Goal: Task Accomplishment & Management: Manage account settings

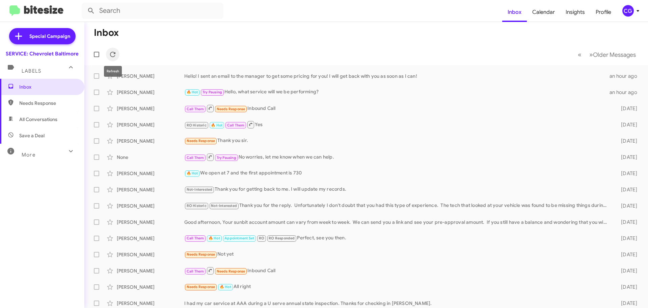
drag, startPoint x: 111, startPoint y: 51, endPoint x: 136, endPoint y: 51, distance: 25.7
click at [112, 52] on icon at bounding box center [113, 54] width 8 height 8
click at [635, 15] on span "CG" at bounding box center [632, 10] width 20 height 11
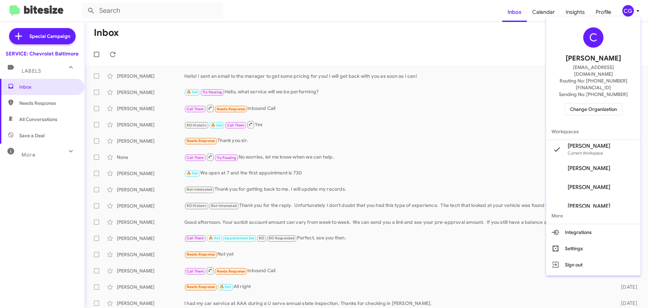
click at [620, 103] on button "Change Organization" at bounding box center [594, 109] width 58 height 12
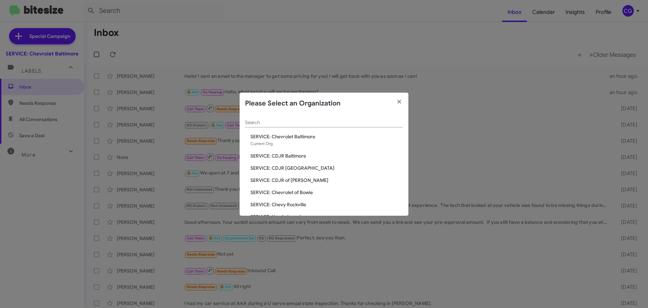
click at [298, 158] on span "SERVICE: CDJR Baltimore" at bounding box center [327, 155] width 153 height 7
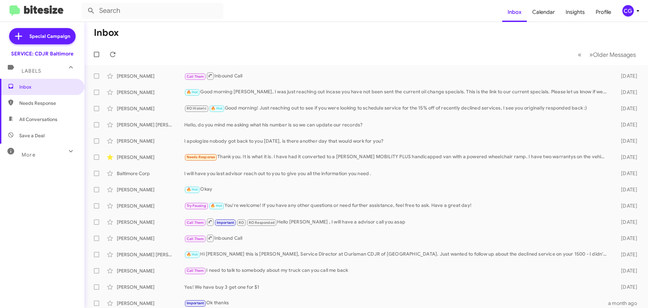
click at [630, 15] on div "CG" at bounding box center [628, 10] width 11 height 11
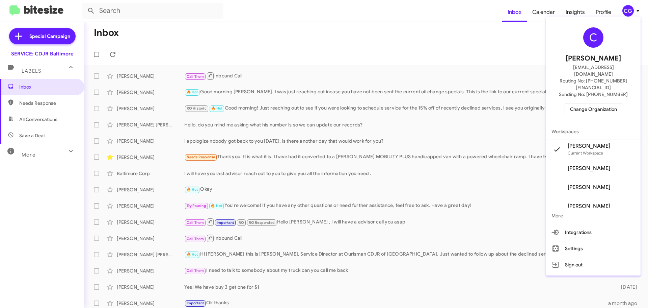
drag, startPoint x: 617, startPoint y: 104, endPoint x: 615, endPoint y: 96, distance: 7.6
click at [617, 103] on div "C Carmen Gast cgast@ourismancars.com Routing No: +1 (410) 288-3100 Sending No: …" at bounding box center [593, 71] width 95 height 104
click at [615, 103] on span "Change Organization" at bounding box center [593, 108] width 47 height 11
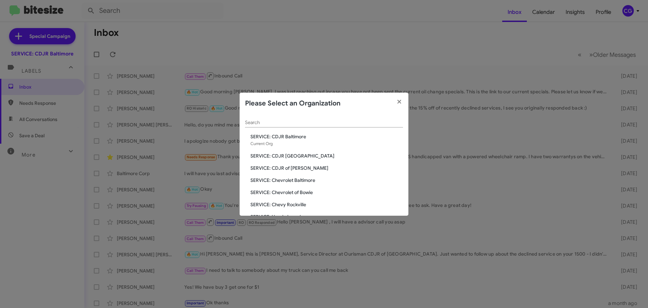
click at [291, 156] on span "SERVICE: CDJR [GEOGRAPHIC_DATA]" at bounding box center [327, 155] width 153 height 7
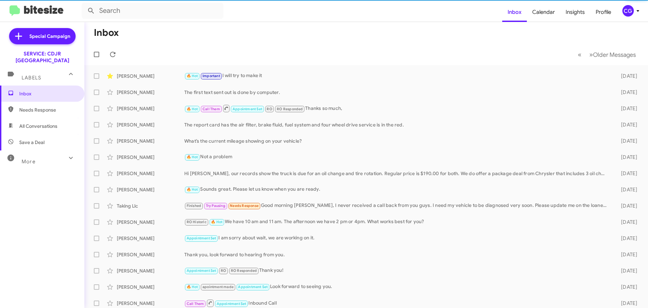
click at [633, 10] on div "CG" at bounding box center [628, 10] width 11 height 11
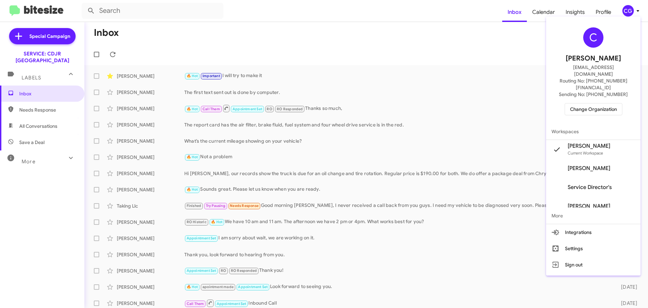
click at [598, 103] on span "Change Organization" at bounding box center [593, 108] width 47 height 11
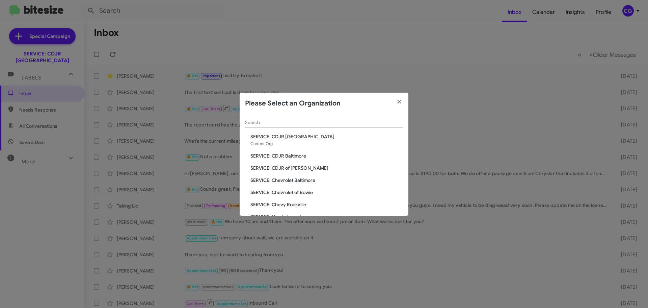
click at [286, 168] on span "SERVICE: CDJR of [PERSON_NAME]" at bounding box center [327, 167] width 153 height 7
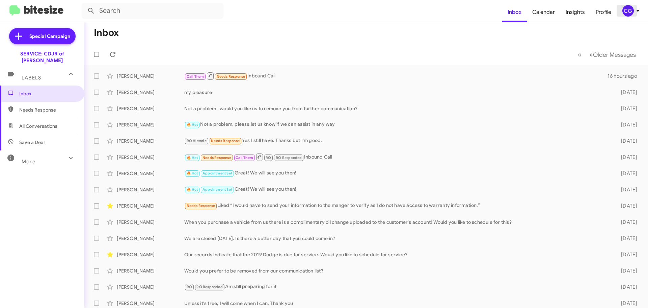
click at [629, 11] on div "CG" at bounding box center [628, 10] width 11 height 11
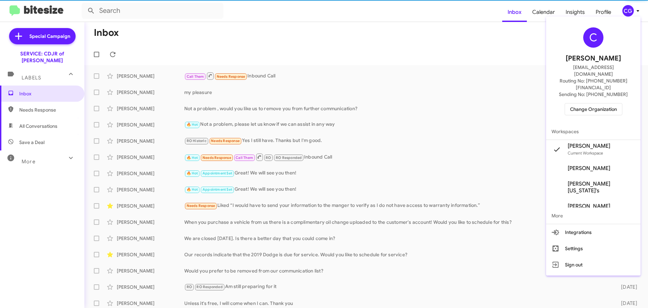
drag, startPoint x: 618, startPoint y: 83, endPoint x: 610, endPoint y: 91, distance: 10.5
click at [616, 84] on div "C [PERSON_NAME] [EMAIL_ADDRESS][DOMAIN_NAME] Routing No: [PHONE_NUMBER][FINANCI…" at bounding box center [593, 71] width 95 height 104
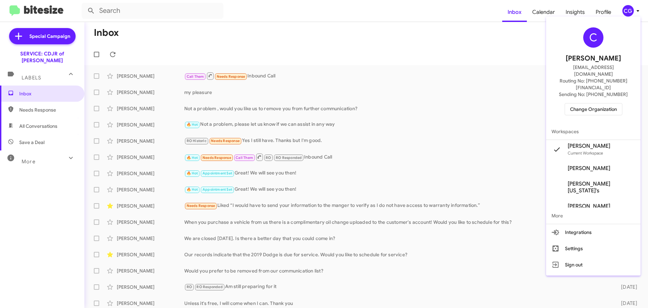
click at [610, 103] on span "Change Organization" at bounding box center [593, 108] width 47 height 11
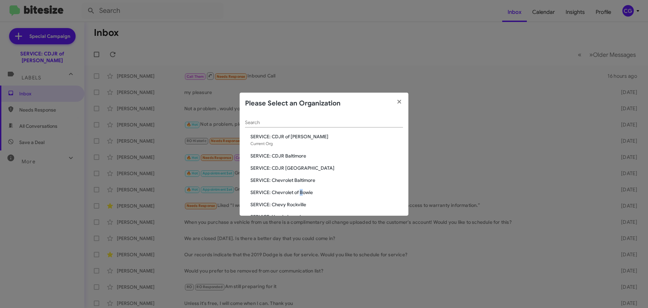
click at [302, 183] on div "Search SERVICE: CDJR of Bowie Current Org SERVICE: CDJR Baltimore SERVICE: CDJR…" at bounding box center [324, 164] width 169 height 101
click at [305, 178] on span "SERVICE: Chevrolet Baltimore" at bounding box center [327, 180] width 153 height 7
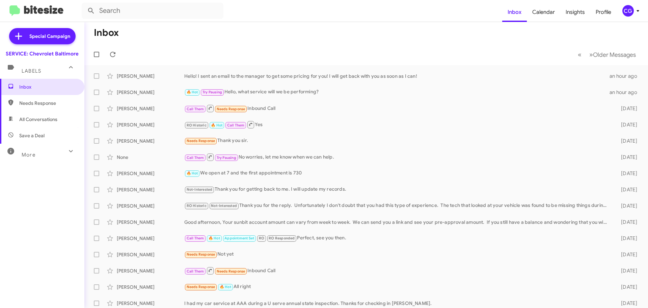
click at [636, 6] on span "CG" at bounding box center [632, 10] width 20 height 11
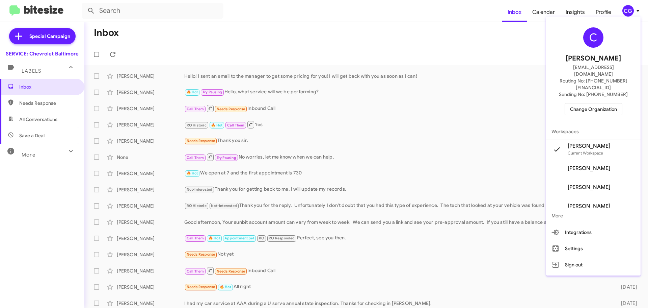
click at [606, 103] on span "Change Organization" at bounding box center [593, 108] width 47 height 11
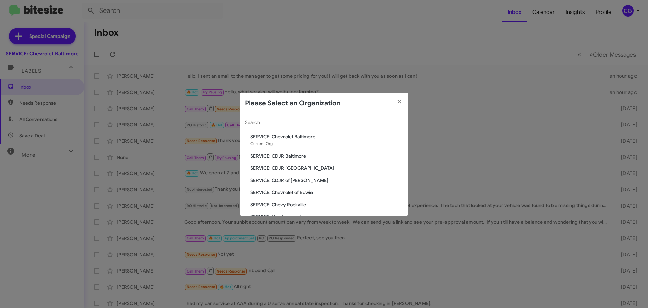
click at [295, 195] on span "SERVICE: Chevrolet of Bowie" at bounding box center [327, 192] width 153 height 7
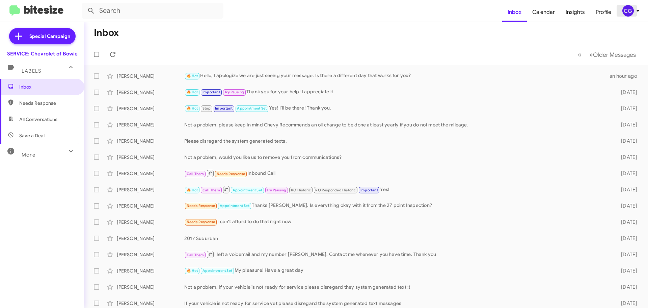
click at [638, 8] on icon at bounding box center [638, 11] width 8 height 8
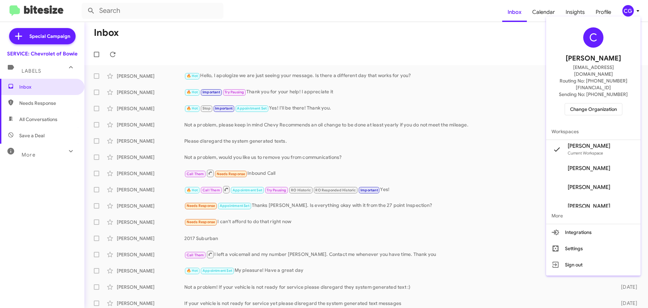
click at [607, 103] on span "Change Organization" at bounding box center [593, 108] width 47 height 11
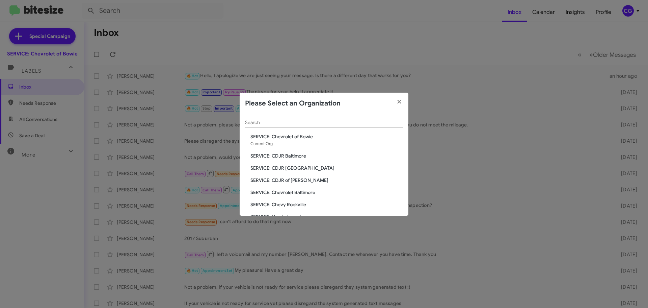
click at [302, 211] on div "Search SERVICE: Chevrolet of Bowie Current Org SERVICE: CDJR Baltimore SERVICE:…" at bounding box center [324, 164] width 169 height 101
click at [301, 206] on span "SERVICE: Chevy Rockville" at bounding box center [327, 204] width 153 height 7
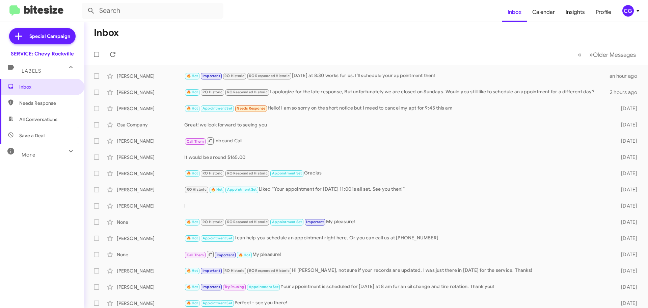
click at [630, 15] on div "CG" at bounding box center [628, 10] width 11 height 11
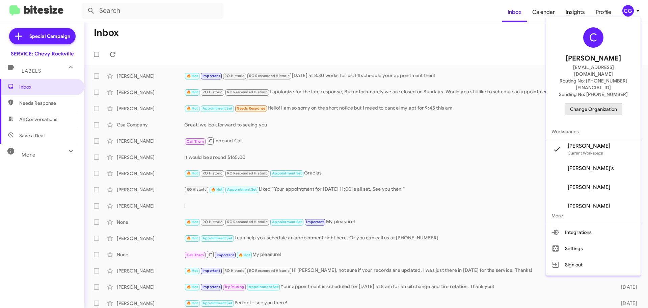
click at [617, 103] on button "Change Organization" at bounding box center [594, 109] width 58 height 12
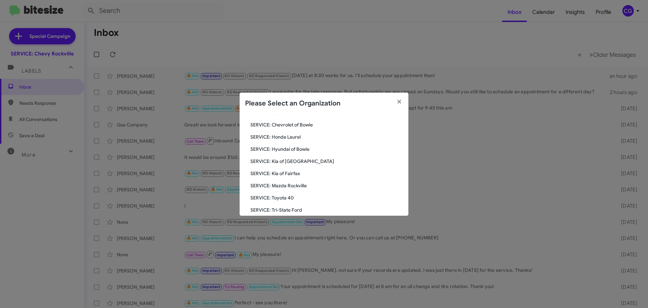
scroll to position [68, 0]
click at [283, 150] on span "SERVICE: Honda Laurel" at bounding box center [327, 149] width 153 height 7
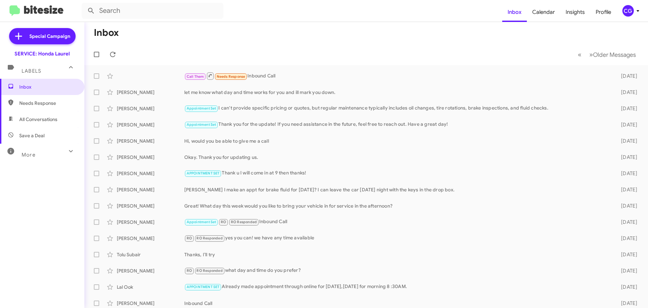
click at [634, 17] on mat-toolbar "Inbox Calendar Insights Profile CG" at bounding box center [324, 11] width 648 height 22
click at [634, 13] on span "CG" at bounding box center [632, 10] width 20 height 11
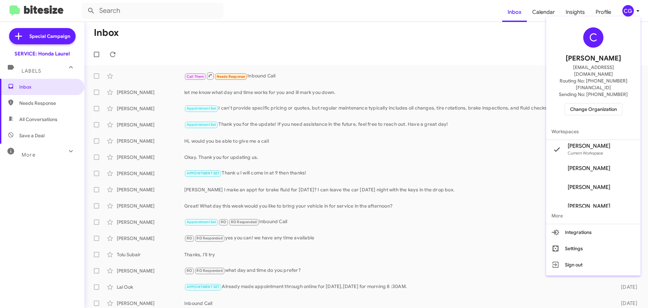
click at [594, 103] on span "Change Organization" at bounding box center [593, 108] width 47 height 11
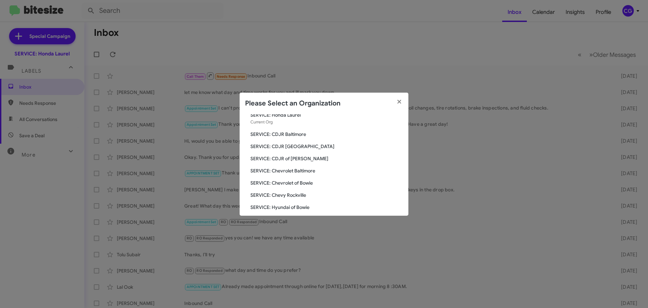
scroll to position [68, 0]
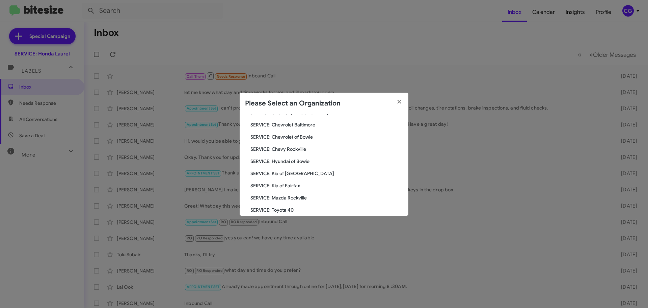
click at [297, 160] on span "SERVICE: Hyundai of Bowie" at bounding box center [327, 161] width 153 height 7
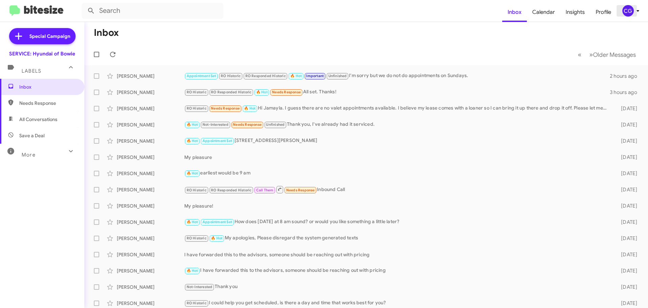
click at [635, 11] on icon at bounding box center [638, 11] width 8 height 8
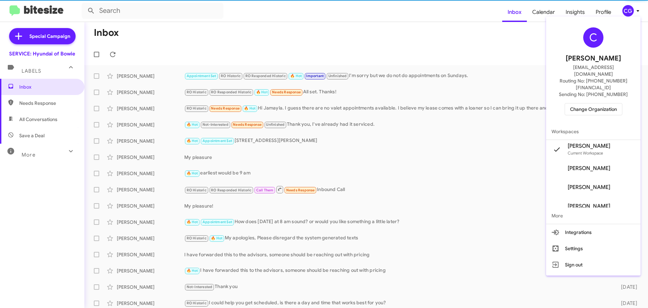
click at [594, 103] on span "Change Organization" at bounding box center [593, 108] width 47 height 11
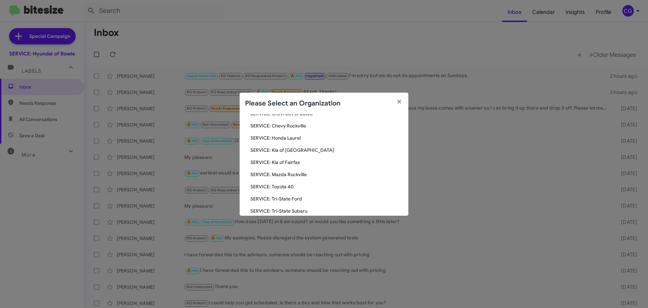
scroll to position [125, 0]
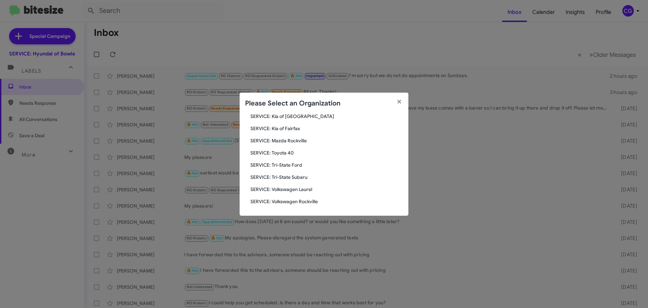
click at [283, 155] on span "SERVICE: Toyota 40" at bounding box center [327, 152] width 153 height 7
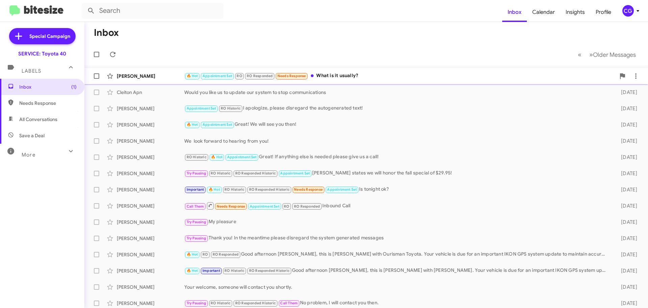
click at [381, 73] on div "🔥 Hot Appointment Set RO RO Responded Needs Response What is it usually?" at bounding box center [400, 76] width 432 height 8
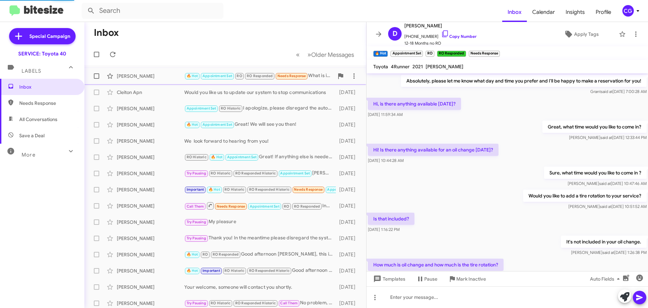
scroll to position [264, 0]
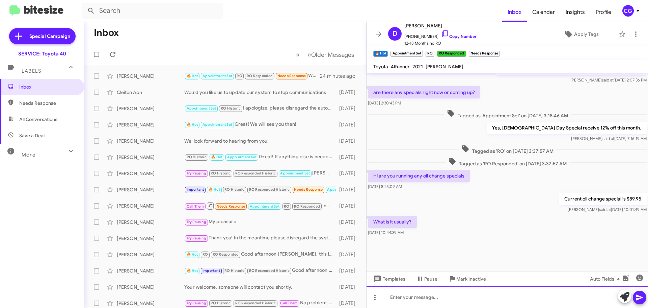
drag, startPoint x: 409, startPoint y: 293, endPoint x: 412, endPoint y: 296, distance: 4.3
click at [410, 295] on div at bounding box center [508, 297] width 282 height 22
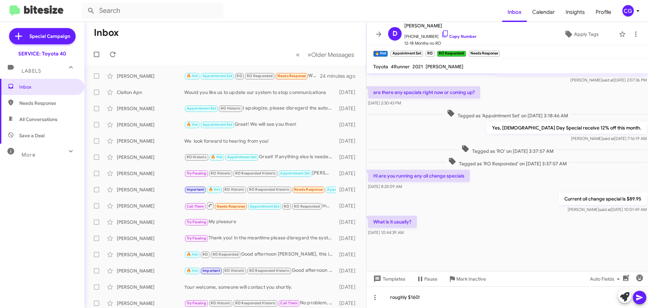
click at [495, 215] on div "What is it usually? Sep 22, 2025, 10:44:39 AM" at bounding box center [508, 225] width 282 height 23
click at [636, 298] on icon at bounding box center [640, 297] width 8 height 8
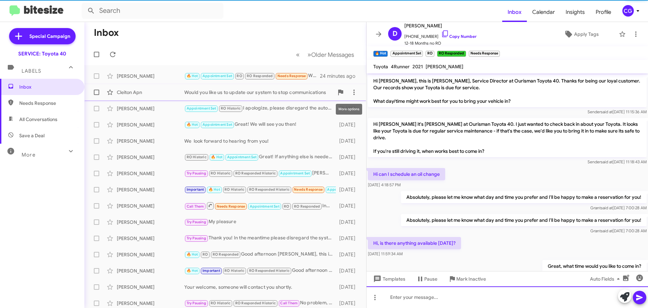
scroll to position [34, 0]
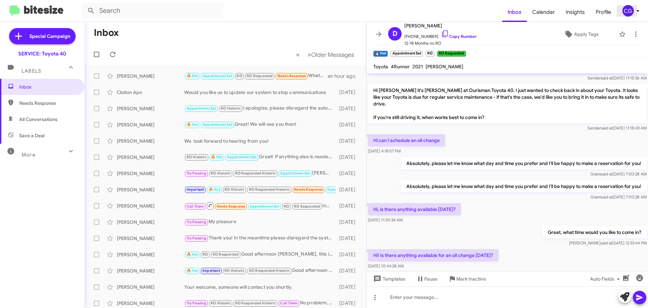
click at [628, 5] on div "CG" at bounding box center [628, 10] width 11 height 11
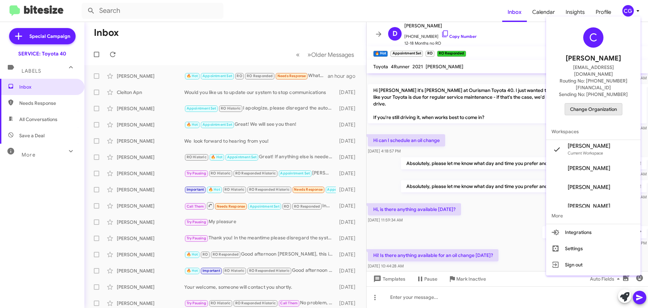
click at [612, 103] on span "Change Organization" at bounding box center [593, 108] width 47 height 11
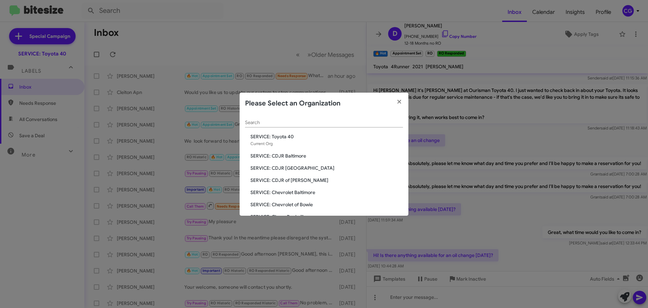
click at [301, 189] on span "SERVICE: Chevrolet Baltimore" at bounding box center [327, 192] width 153 height 7
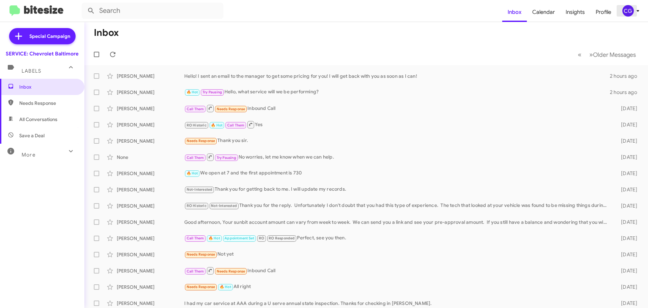
click at [626, 11] on div "CG" at bounding box center [628, 10] width 11 height 11
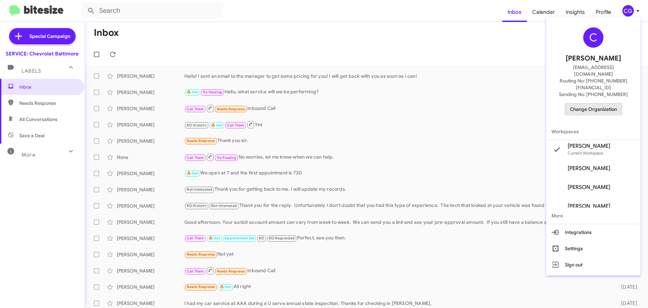
click at [617, 103] on span "Change Organization" at bounding box center [593, 108] width 47 height 11
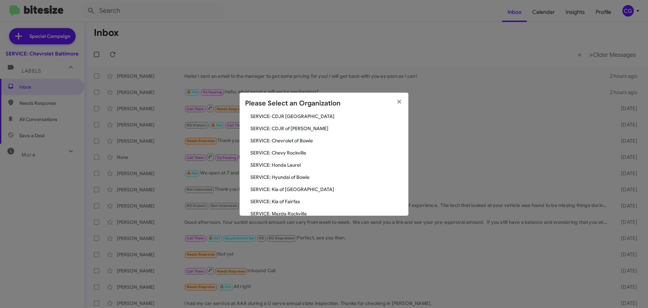
scroll to position [68, 0]
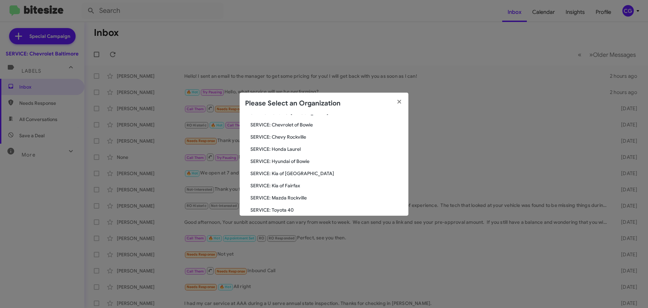
click at [291, 161] on span "SERVICE: Hyundai of Bowie" at bounding box center [327, 161] width 153 height 7
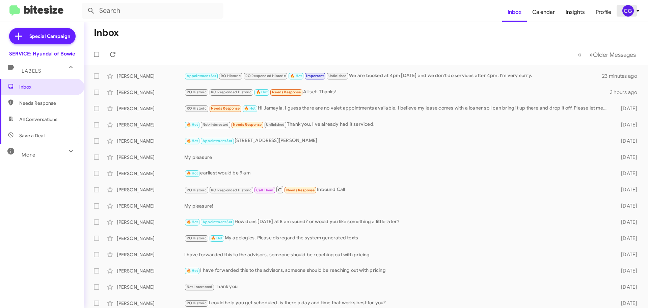
click at [622, 13] on button "CG" at bounding box center [629, 10] width 24 height 11
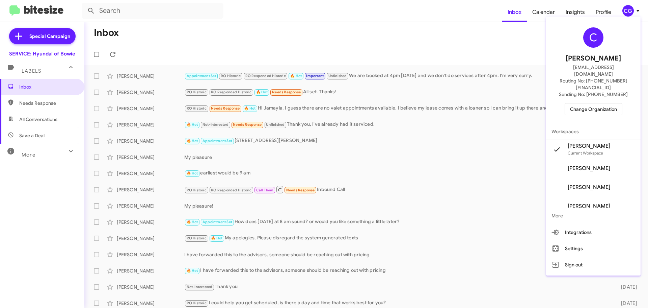
click at [614, 103] on span "Change Organization" at bounding box center [593, 108] width 47 height 11
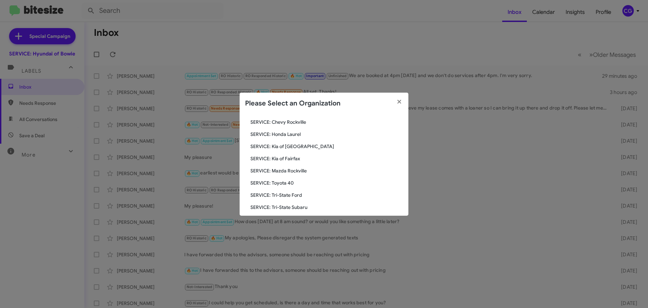
scroll to position [125, 0]
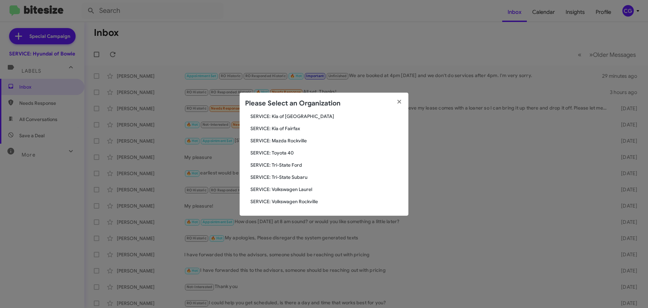
click at [279, 152] on span "SERVICE: Toyota 40" at bounding box center [327, 152] width 153 height 7
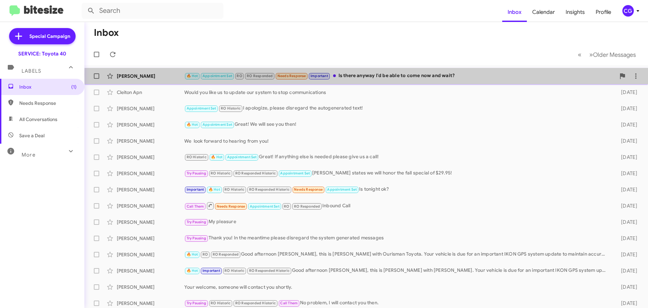
click at [465, 75] on div "🔥 Hot Appointment Set RO RO Responded Needs Response Important Is there anyway …" at bounding box center [400, 76] width 432 height 8
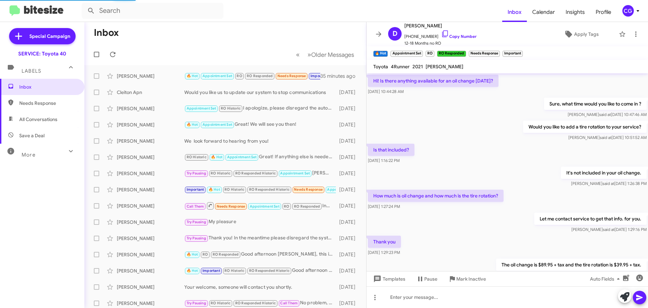
scroll to position [264, 0]
